Goal: Transaction & Acquisition: Subscribe to service/newsletter

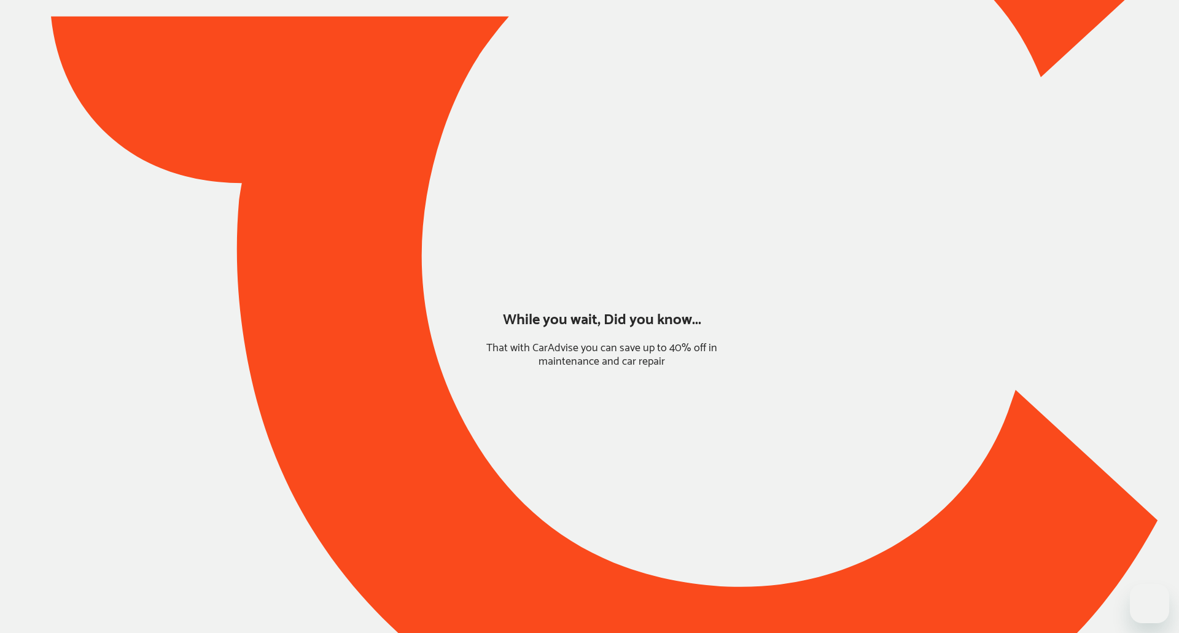
type input "*******"
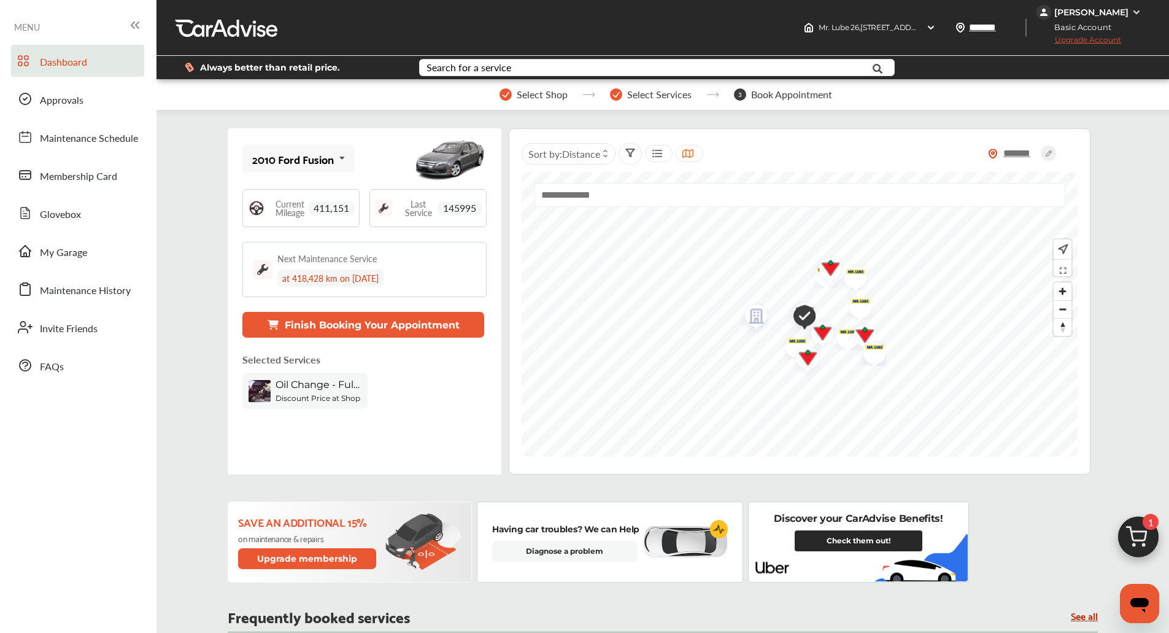
click at [1112, 15] on div "[PERSON_NAME]" at bounding box center [1092, 12] width 74 height 11
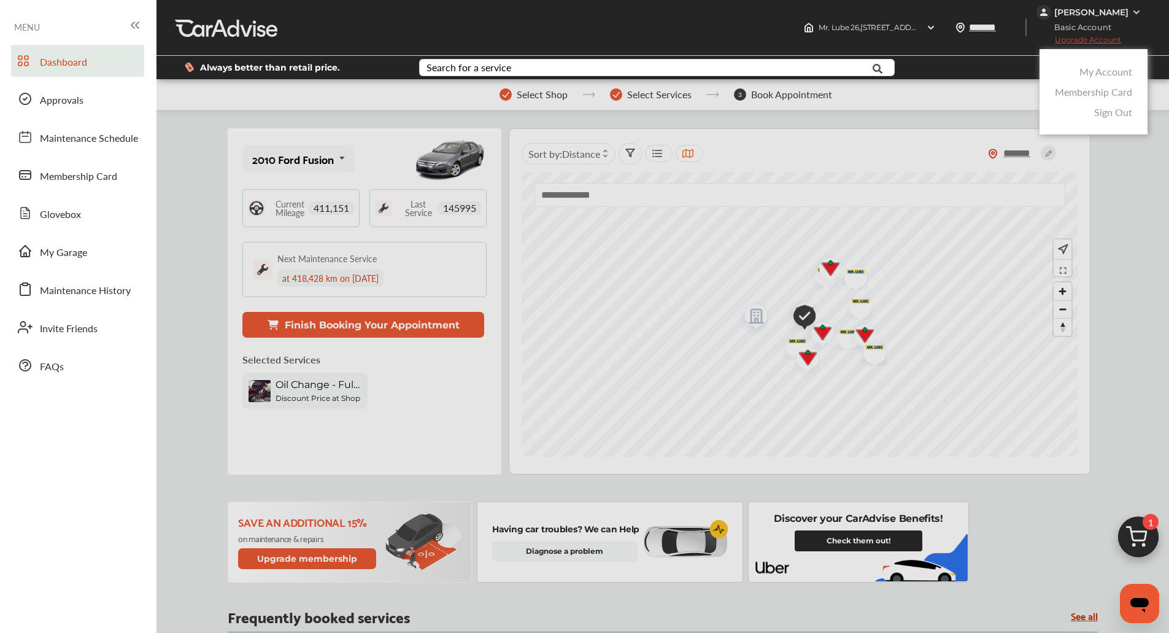
click at [1103, 72] on link "My Account" at bounding box center [1106, 71] width 53 height 14
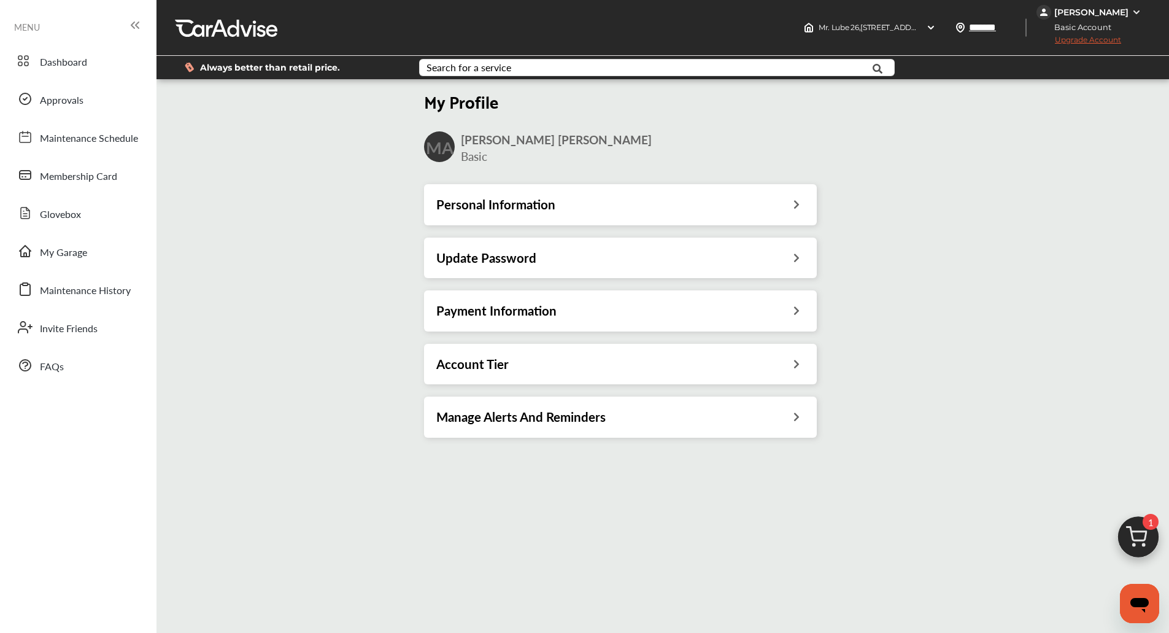
click at [633, 370] on div "Account Tier" at bounding box center [620, 364] width 368 height 16
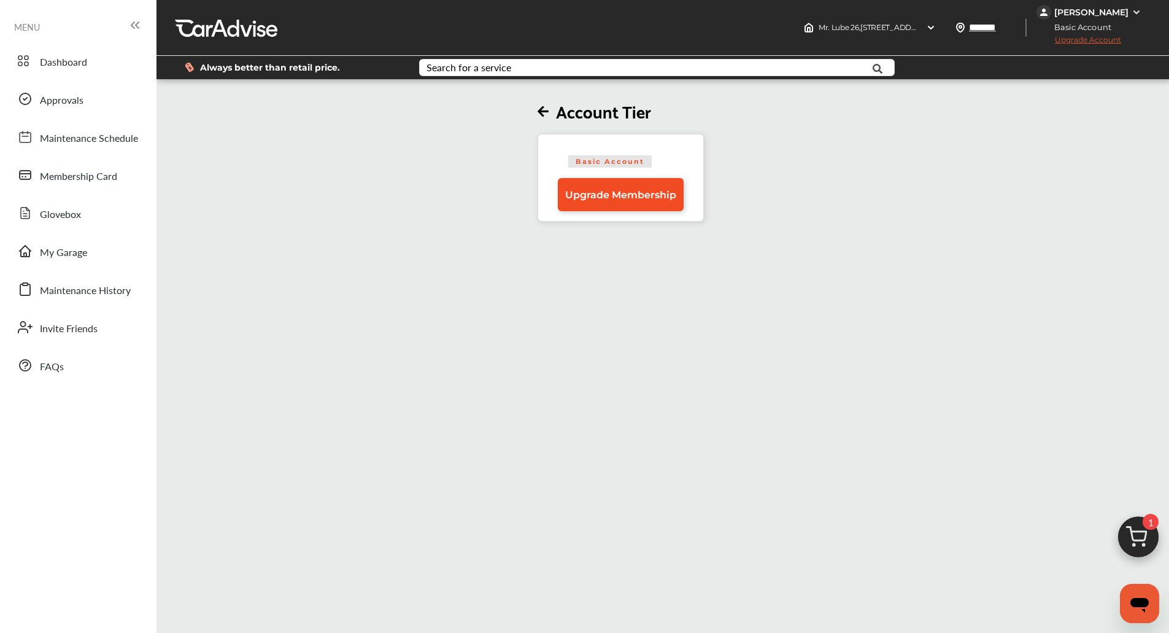
click at [622, 209] on link "Upgrade Membership" at bounding box center [621, 194] width 126 height 33
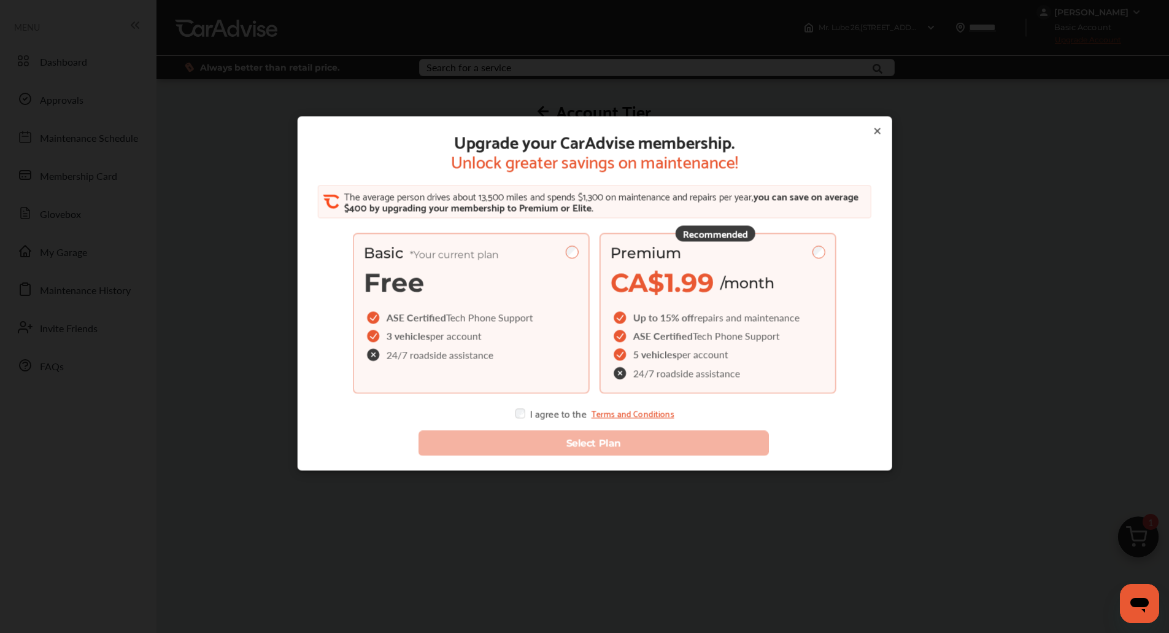
click at [669, 301] on div "Recommended Premium CA$1.99 /month Up to 15% off repairs and maintenance ASE Ce…" at bounding box center [718, 313] width 237 height 161
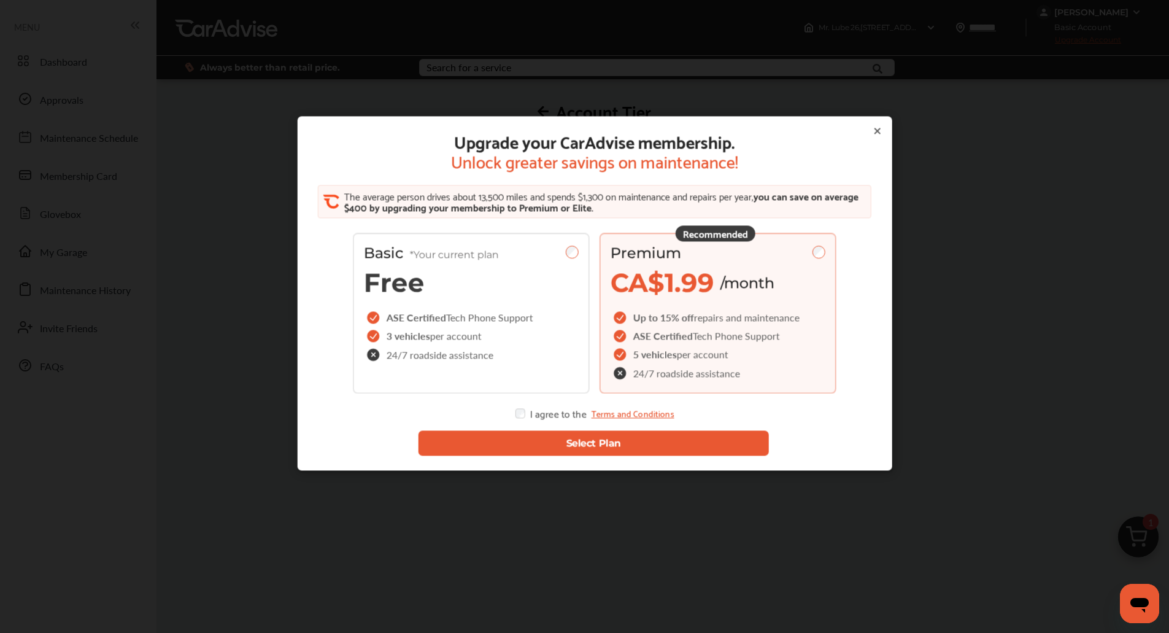
click at [540, 441] on button "Select Plan" at bounding box center [593, 443] width 351 height 25
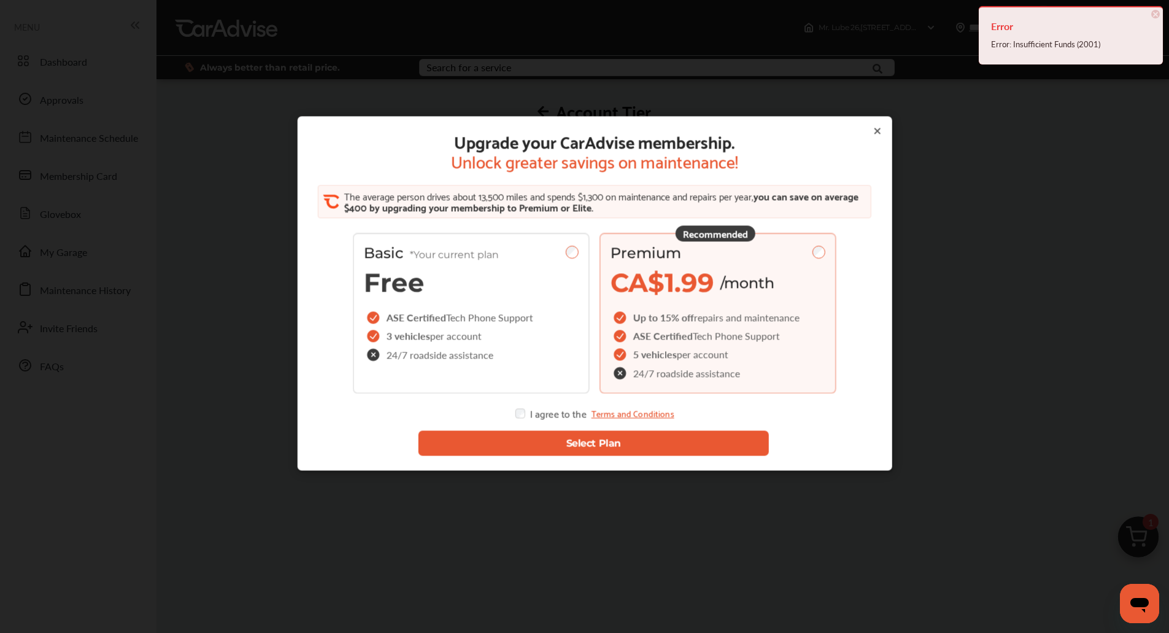
click at [872, 136] on div at bounding box center [877, 131] width 10 height 11
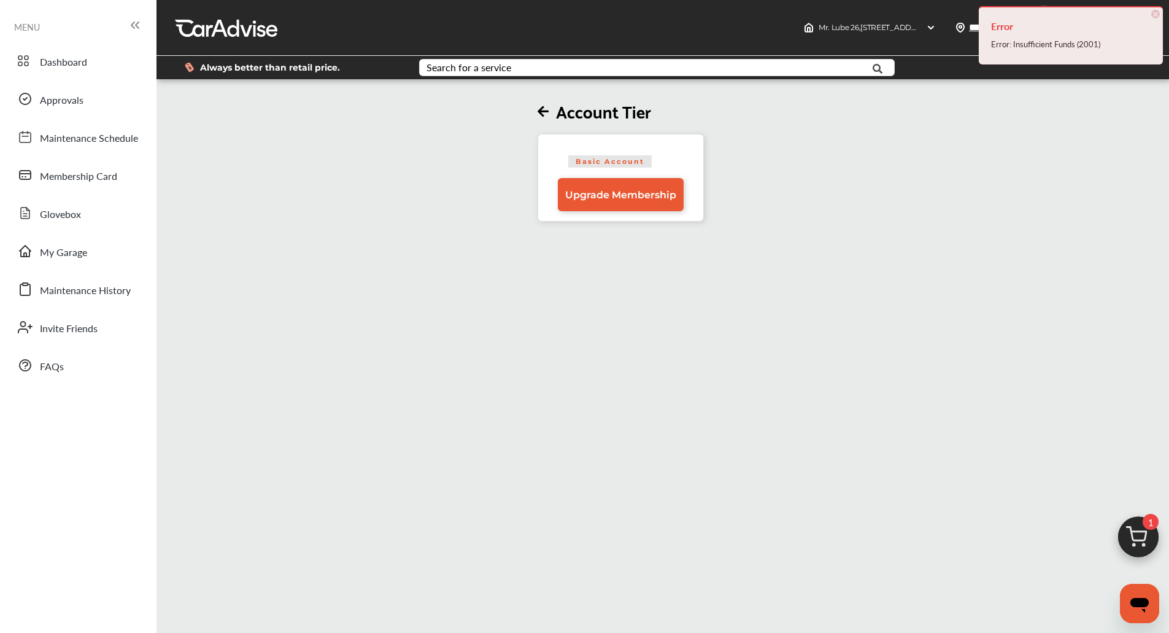
click at [1156, 15] on span "×" at bounding box center [1156, 14] width 9 height 9
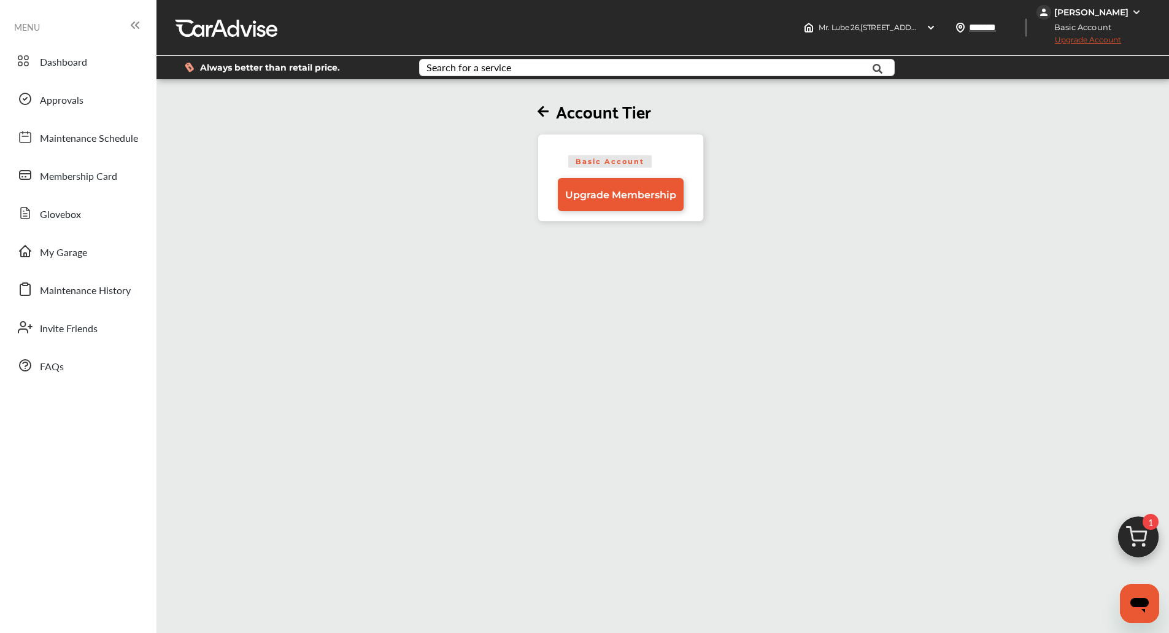
click at [1107, 9] on div "[PERSON_NAME]" at bounding box center [1092, 12] width 74 height 11
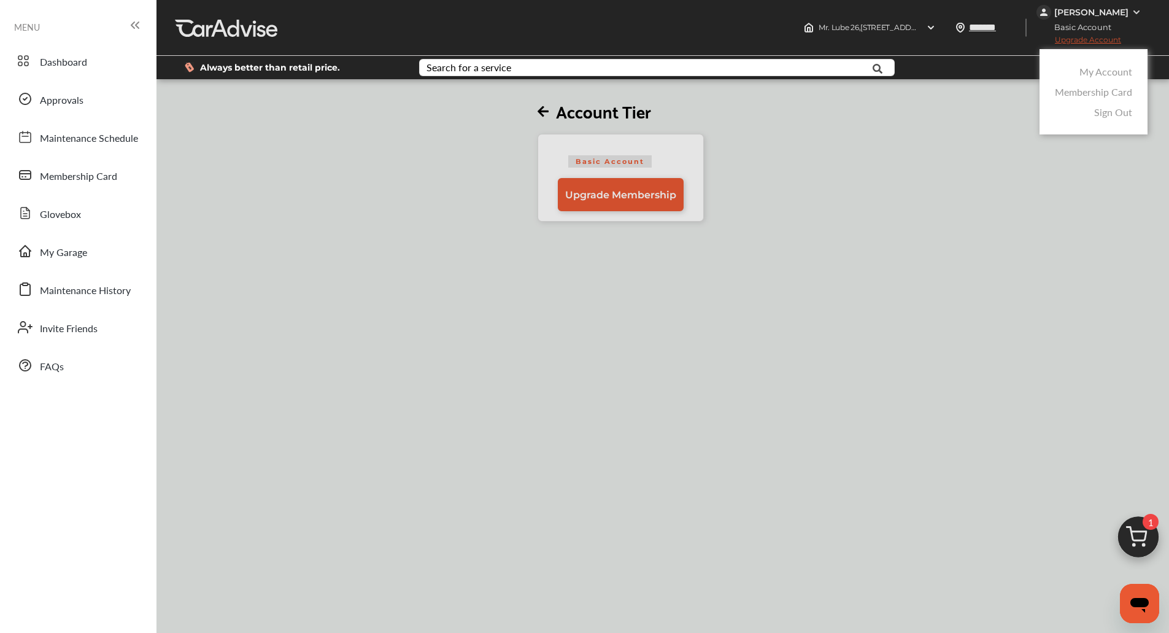
click at [1083, 74] on link "My Account" at bounding box center [1106, 71] width 53 height 14
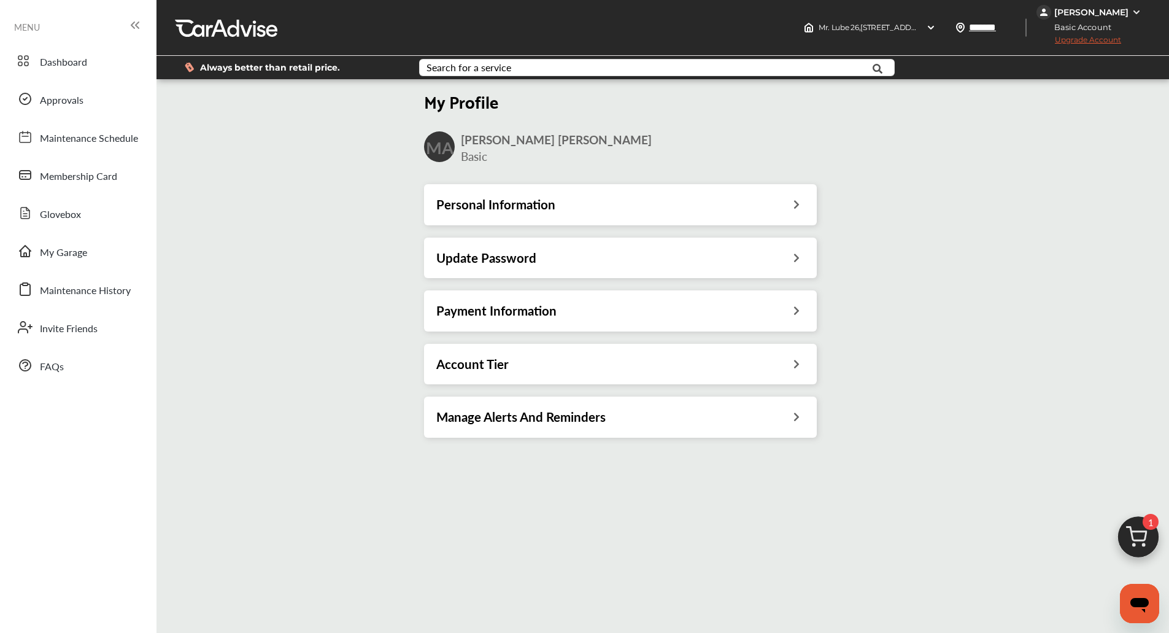
click at [604, 315] on div "Payment Information" at bounding box center [620, 311] width 368 height 16
